Goal: Check status: Check status

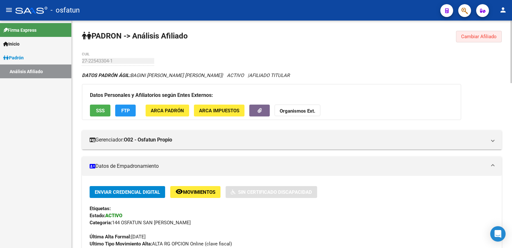
click at [492, 40] on button "Cambiar Afiliado" at bounding box center [479, 37] width 46 height 12
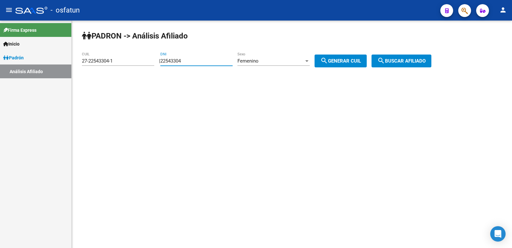
drag, startPoint x: 212, startPoint y: 62, endPoint x: 130, endPoint y: 63, distance: 81.7
click at [130, 63] on app-analisis-afiliado "[PERSON_NAME] -> Análisis Afiliado 27-22543304-1 CUIL | 22543304 DNI Femenino S…" at bounding box center [259, 61] width 355 height 6
paste input "17911118"
type input "17911118"
drag, startPoint x: 340, startPoint y: 59, endPoint x: 392, endPoint y: 66, distance: 51.7
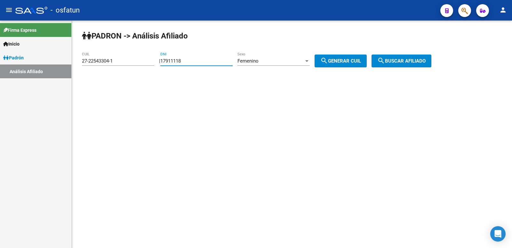
click at [342, 59] on span "search Generar CUIL" at bounding box center [341, 61] width 41 height 6
type input "27-17911118-2"
click at [403, 61] on span "search Buscar afiliado" at bounding box center [402, 61] width 48 height 6
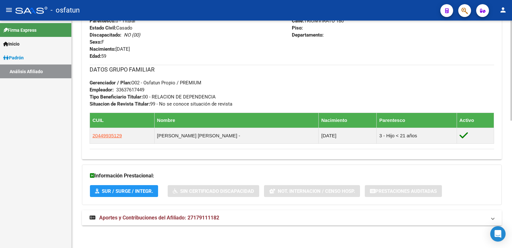
click at [180, 224] on mat-expansion-panel-header "Aportes y Contribuciones del Afiliado: 27179111182" at bounding box center [292, 217] width 420 height 15
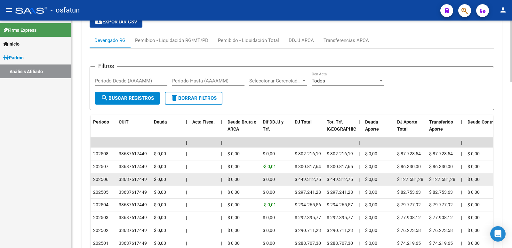
scroll to position [610, 0]
